Goal: Task Accomplishment & Management: Complete application form

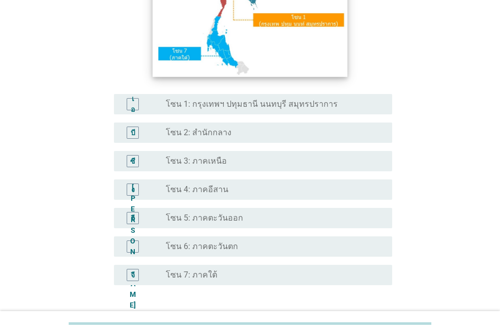
scroll to position [203, 0]
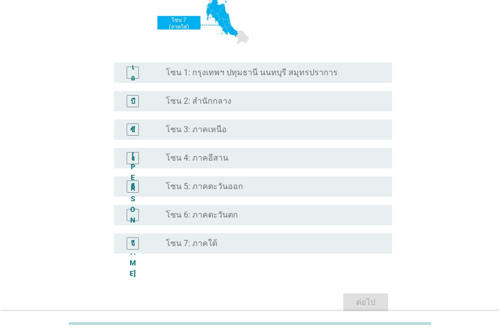
click at [193, 130] on font "โซน 3: ภาคเหนือ" at bounding box center [196, 129] width 61 height 10
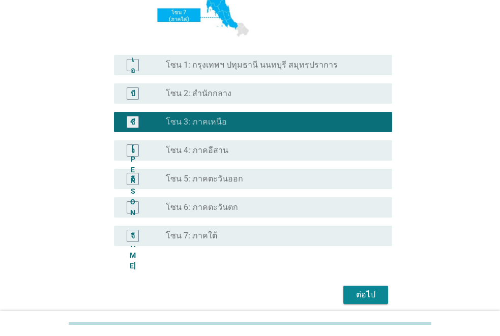
scroll to position [252, 0]
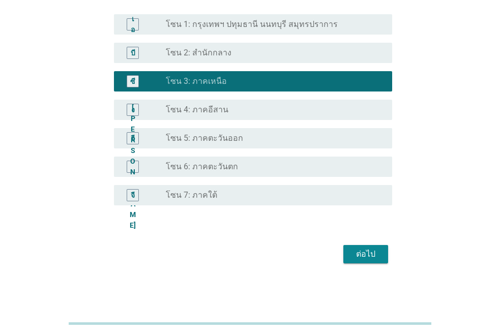
click at [362, 254] on font "ต่อไป" at bounding box center [365, 254] width 19 height 10
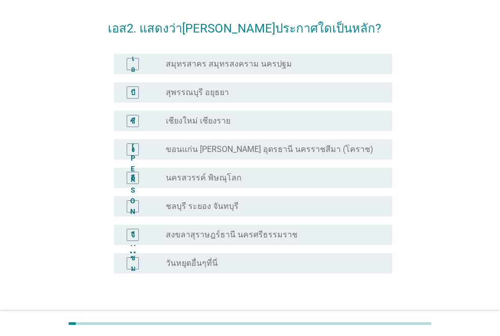
scroll to position [53, 0]
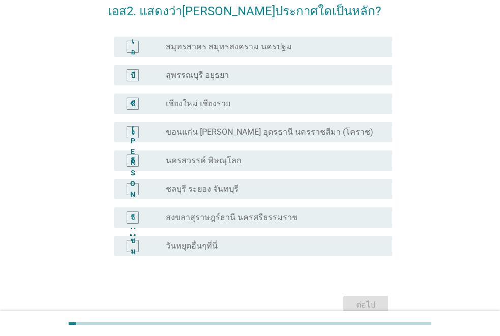
click at [193, 247] on font "วันหยุดอื่นๆที่นี่" at bounding box center [192, 246] width 52 height 10
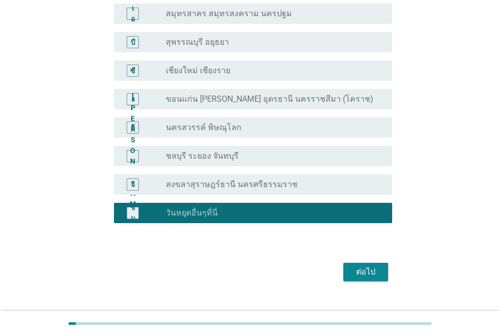
scroll to position [104, 0]
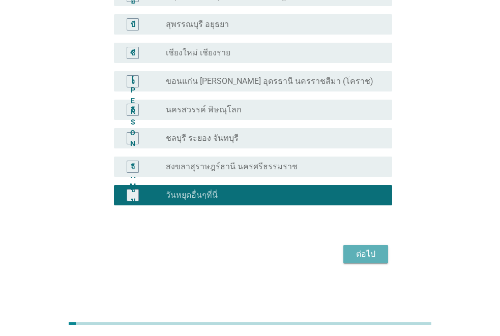
click at [370, 260] on button "ต่อไป" at bounding box center [365, 254] width 45 height 18
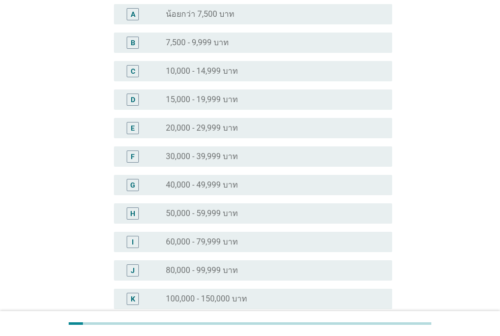
scroll to position [0, 0]
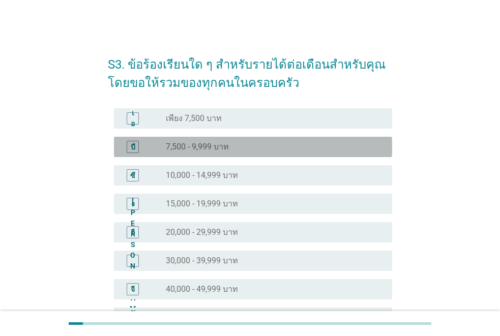
click at [177, 138] on div "บี ปุ่มวิทยุ[PERSON_NAME]เลือก 7,500 - 9,999 บาท" at bounding box center [253, 147] width 278 height 20
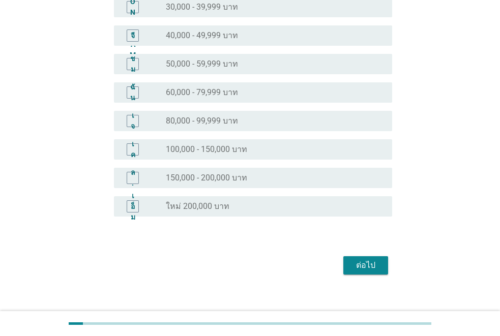
scroll to position [254, 0]
click at [358, 261] on font "ต่อไป" at bounding box center [365, 265] width 19 height 10
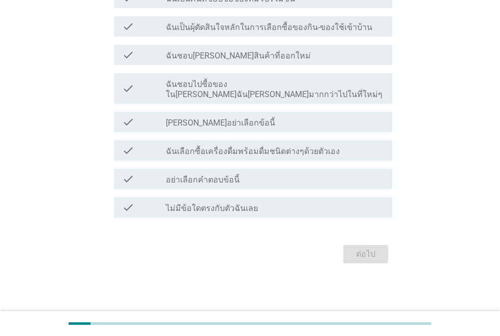
scroll to position [0, 0]
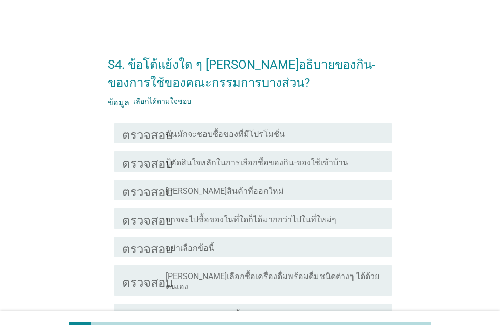
click at [217, 134] on font "ฉันมักจะชอบซื้อของที่มีโปรโมชั่น" at bounding box center [225, 134] width 119 height 10
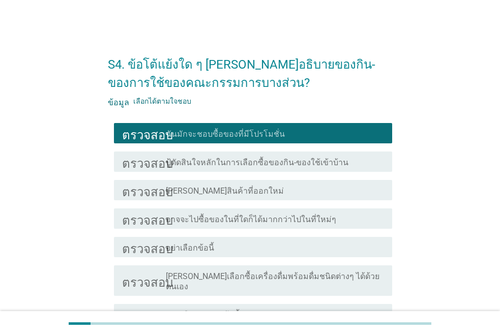
scroll to position [51, 0]
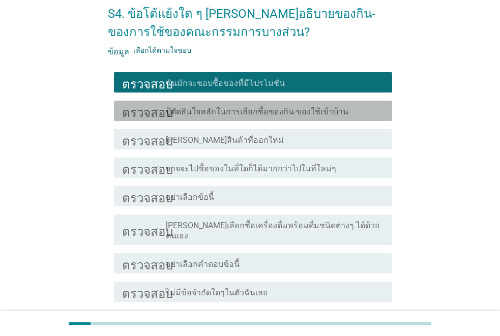
click at [235, 114] on font "ปู้ตัดสินใจหลักในการเลือกซื้อของกิน-ของใช้เข้าบ้าน" at bounding box center [257, 112] width 182 height 10
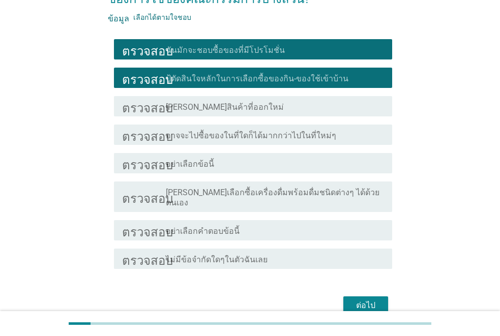
scroll to position [125, 0]
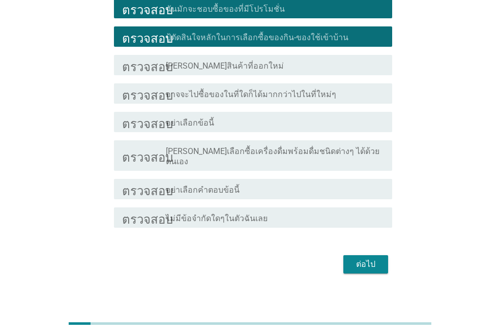
click at [224, 151] on font "[PERSON_NAME]เลือกซื้อเครื่องดื่มพร้อมดื่มชนิดต่างๆ ได้ด้วยตนเอง" at bounding box center [272, 156] width 213 height 20
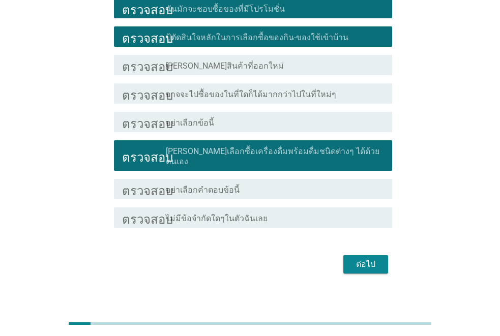
click at [366, 252] on div "ต่อไป" at bounding box center [250, 264] width 284 height 24
click at [369, 259] on font "ต่อไป" at bounding box center [365, 264] width 19 height 10
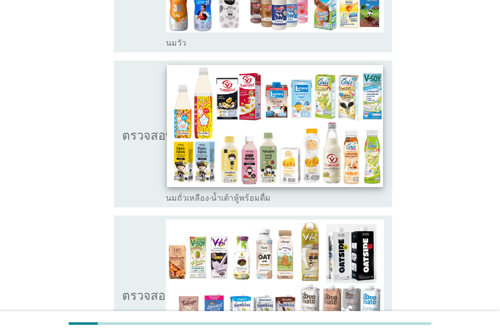
scroll to position [254, 0]
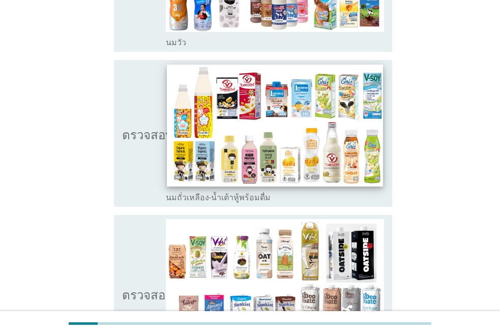
click at [280, 132] on img at bounding box center [275, 125] width 216 height 121
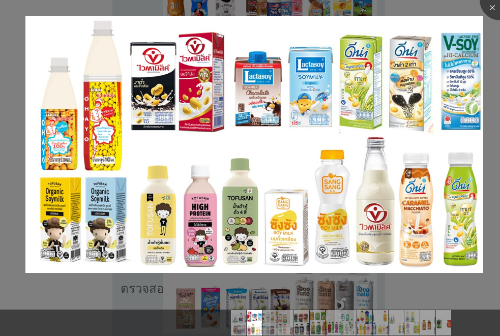
scroll to position [508, 0]
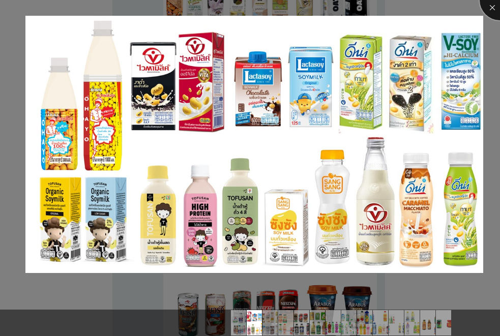
click at [491, 8] on div at bounding box center [499, 0] width 41 height 41
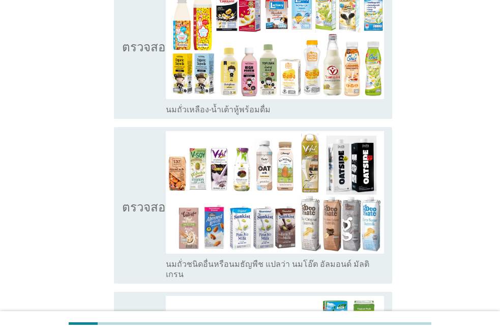
scroll to position [254, 0]
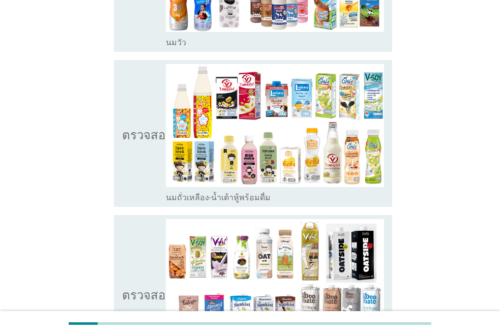
click at [138, 127] on font "ตรวจสอบ" at bounding box center [147, 133] width 51 height 12
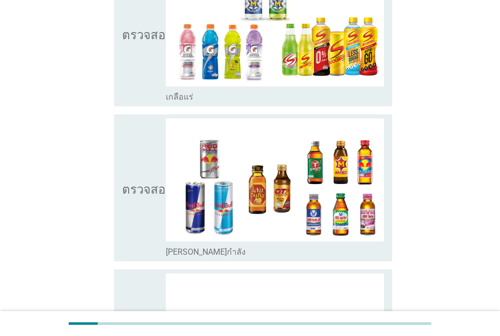
scroll to position [1931, 0]
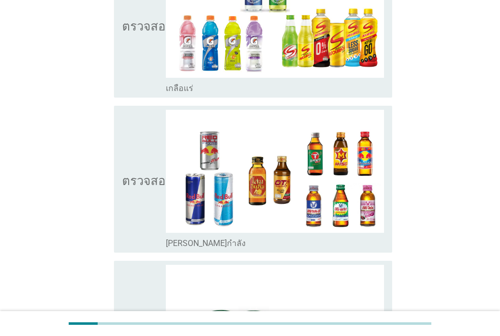
click at [146, 173] on font "ตรวจสอบ" at bounding box center [147, 179] width 51 height 12
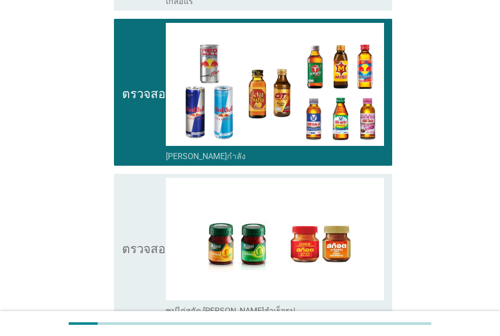
scroll to position [2111, 0]
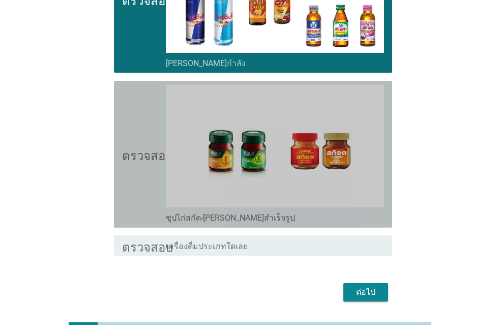
click at [153, 122] on icon "ตรวจสอบ" at bounding box center [147, 154] width 51 height 139
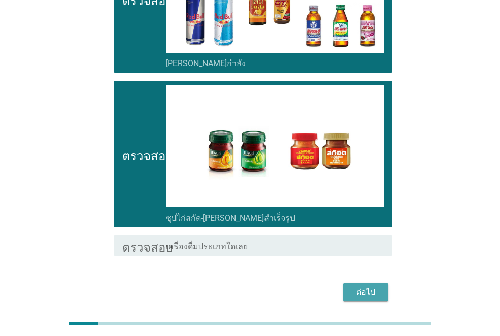
click at [365, 287] on font "ต่อไป" at bounding box center [365, 292] width 19 height 10
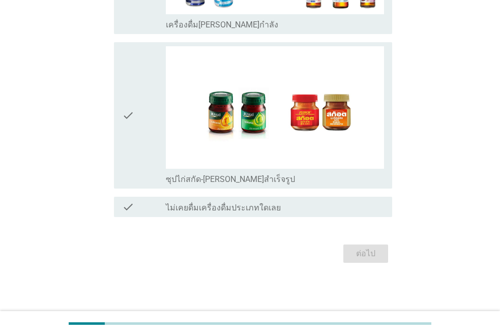
scroll to position [0, 0]
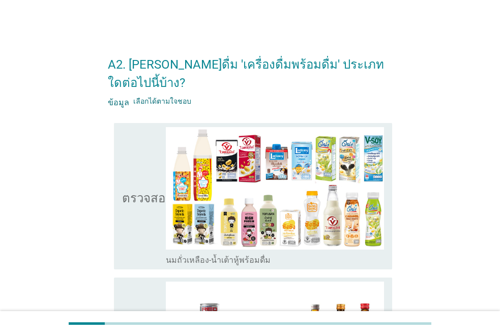
click at [142, 190] on font "ตรวจสอบ" at bounding box center [147, 196] width 51 height 12
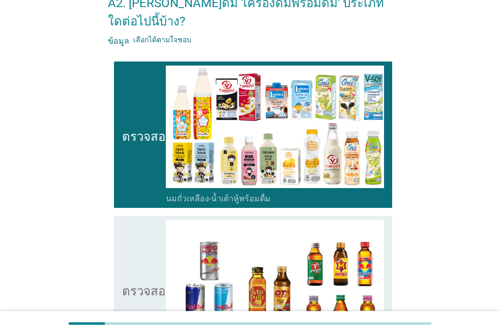
scroll to position [203, 0]
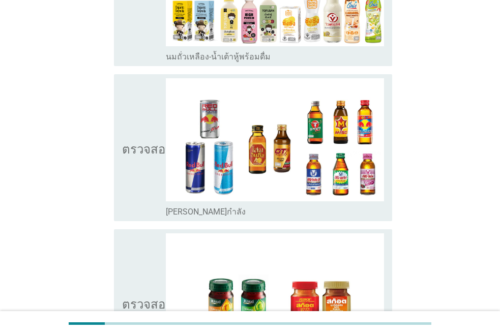
click at [149, 118] on icon "ตรวจสอบ" at bounding box center [147, 147] width 51 height 139
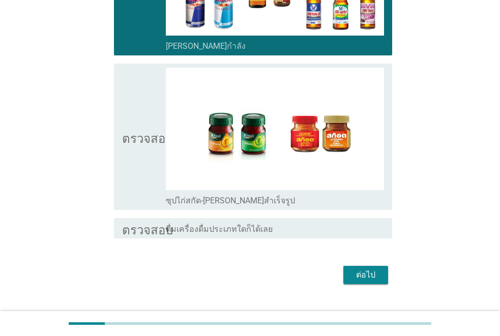
scroll to position [372, 0]
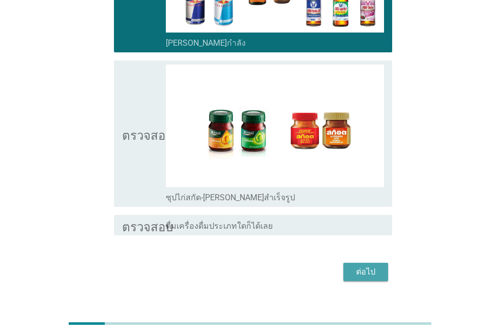
click at [364, 263] on button "ต่อไป" at bounding box center [365, 272] width 45 height 18
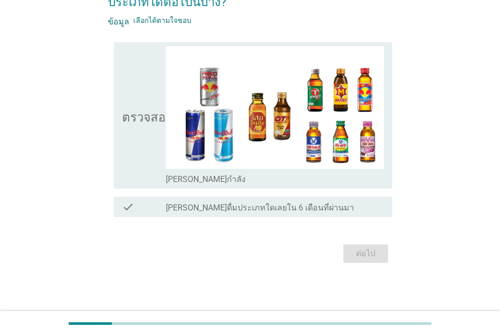
scroll to position [0, 0]
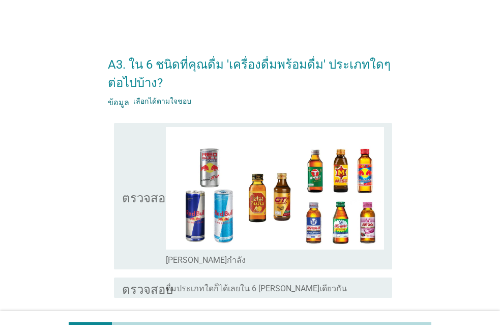
click at [135, 187] on icon "ตรวจสอบ" at bounding box center [147, 196] width 51 height 139
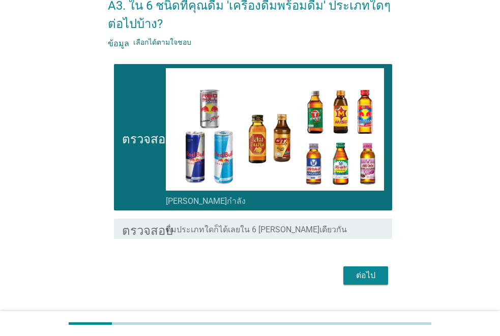
scroll to position [81, 0]
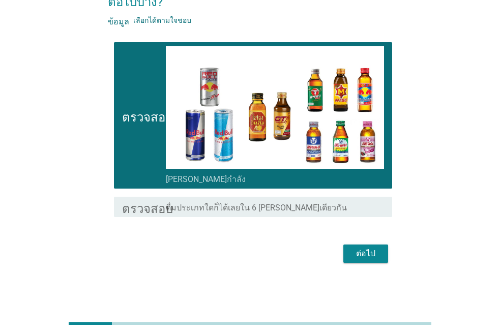
click at [356, 250] on font "ต่อไป" at bounding box center [365, 253] width 19 height 10
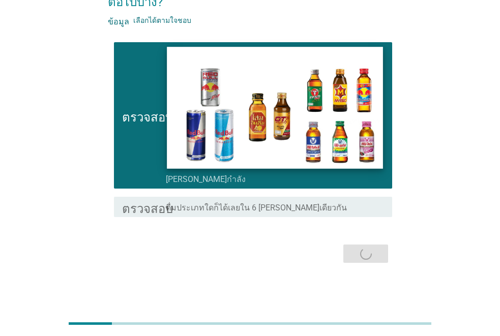
scroll to position [0, 0]
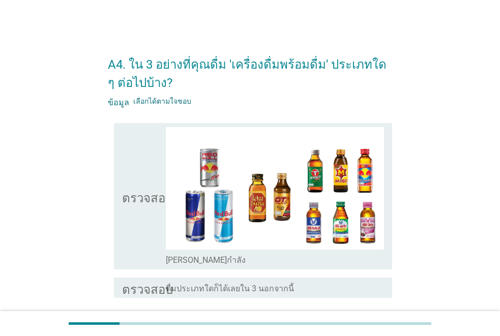
click at [151, 196] on font "ตรวจสอบ" at bounding box center [147, 196] width 51 height 12
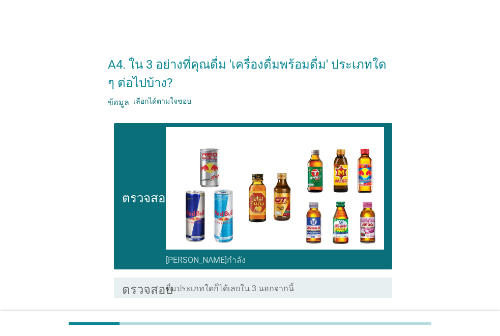
scroll to position [81, 0]
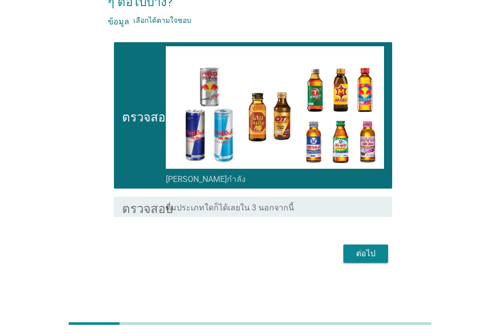
click at [367, 259] on font "ต่อไป" at bounding box center [365, 253] width 19 height 12
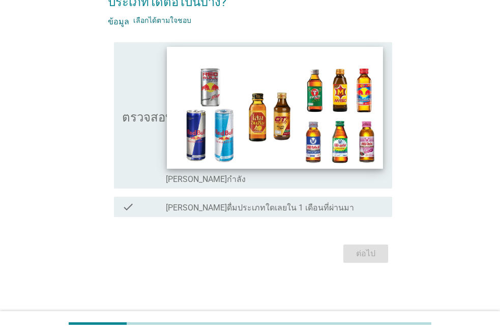
scroll to position [0, 0]
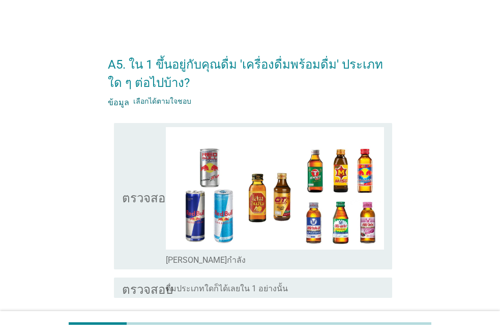
click at [139, 205] on icon "ตรวจสอบ" at bounding box center [147, 196] width 51 height 139
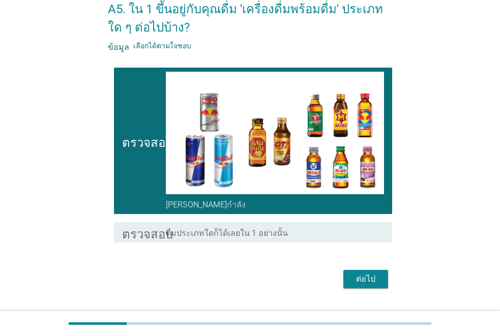
scroll to position [81, 0]
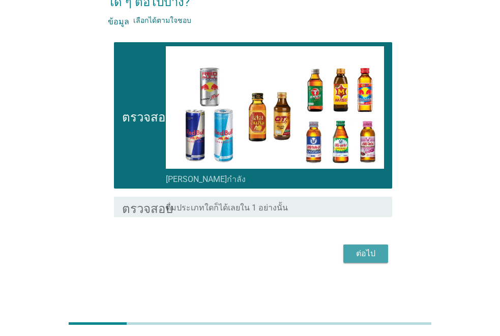
click at [386, 252] on button "ต่อไป" at bounding box center [365, 253] width 45 height 18
